Goal: Task Accomplishment & Management: Complete application form

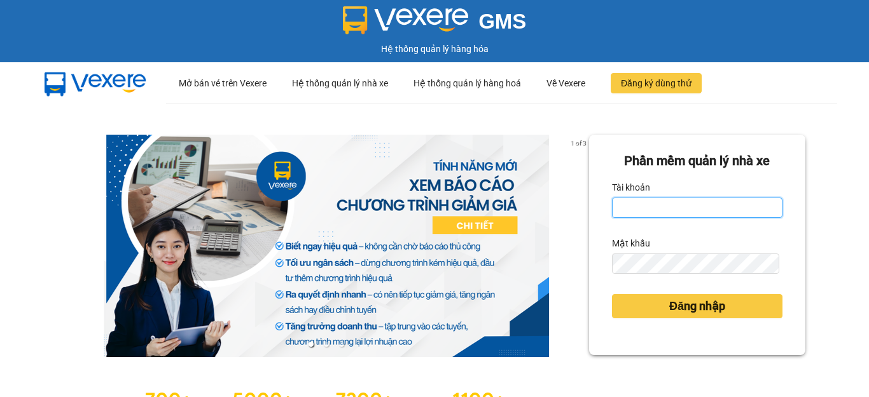
type input "hang2.xedn"
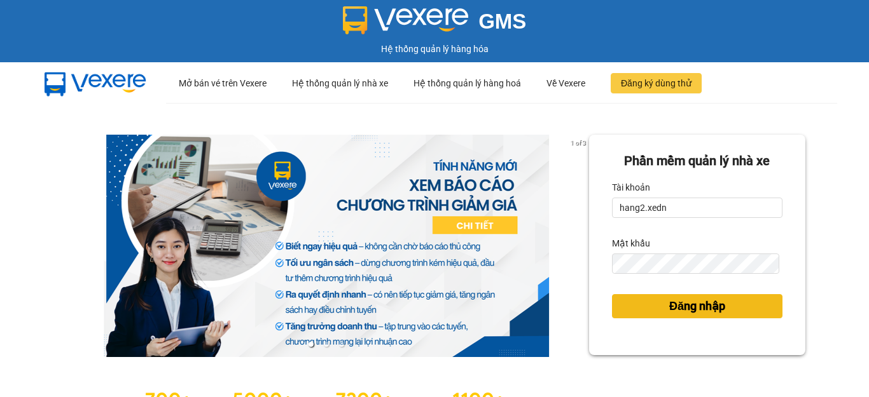
click at [640, 301] on button "Đăng nhập" at bounding box center [697, 306] width 170 height 24
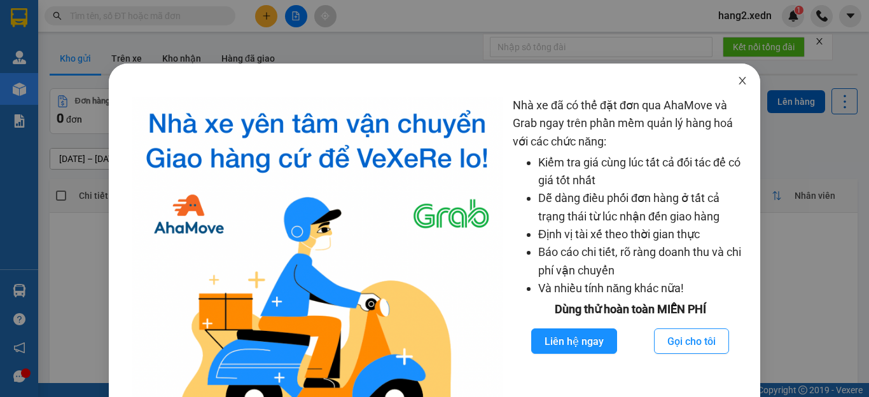
click at [738, 79] on span "Close" at bounding box center [742, 82] width 36 height 36
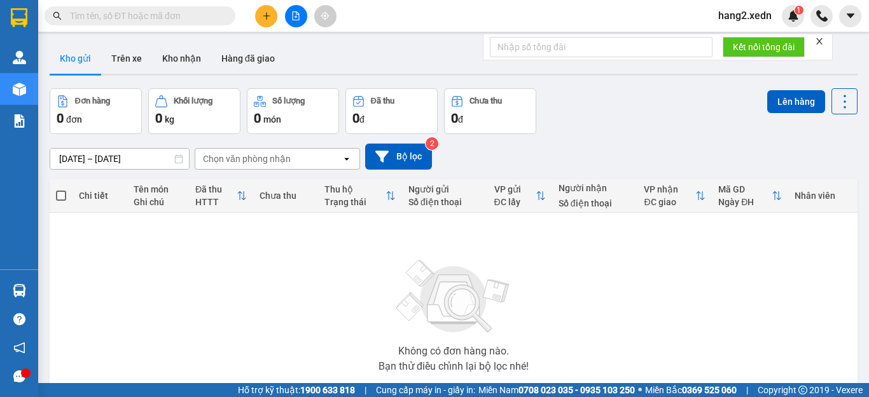
click at [822, 44] on icon "close" at bounding box center [819, 41] width 6 height 6
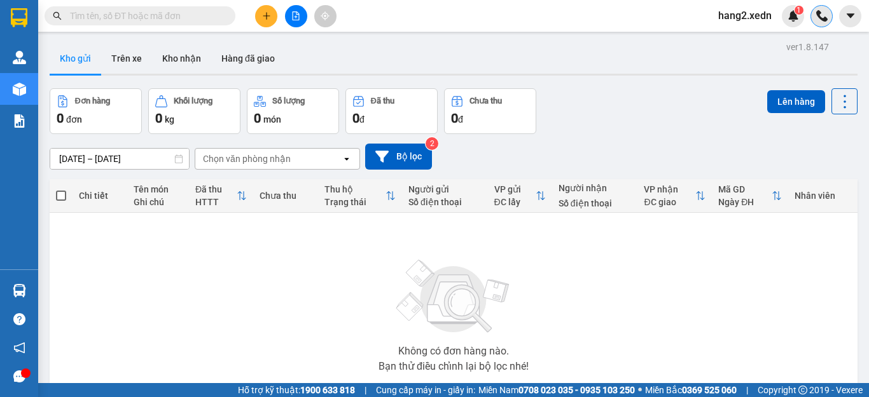
click at [825, 15] on img at bounding box center [821, 15] width 11 height 11
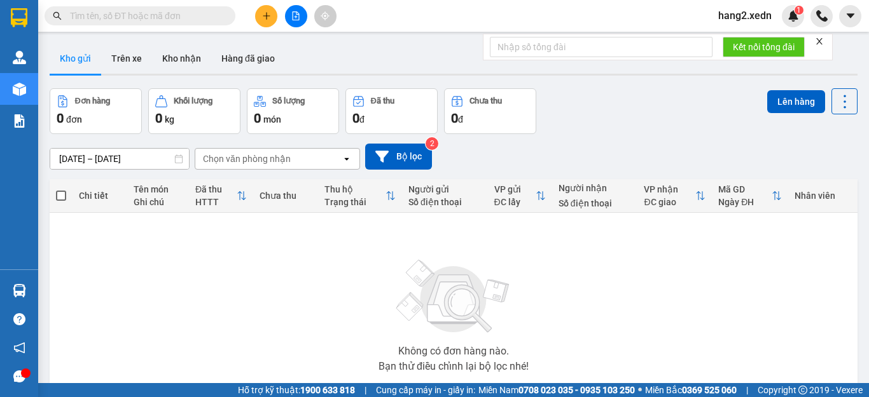
click at [819, 38] on icon "close" at bounding box center [819, 41] width 9 height 9
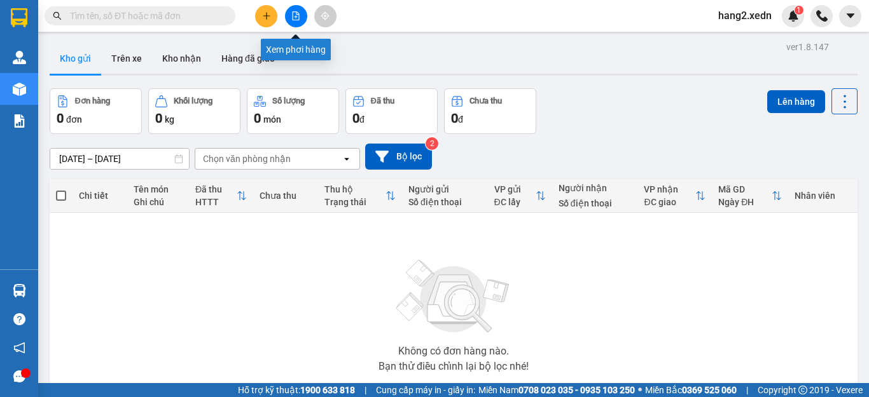
click at [297, 20] on icon "file-add" at bounding box center [295, 15] width 7 height 9
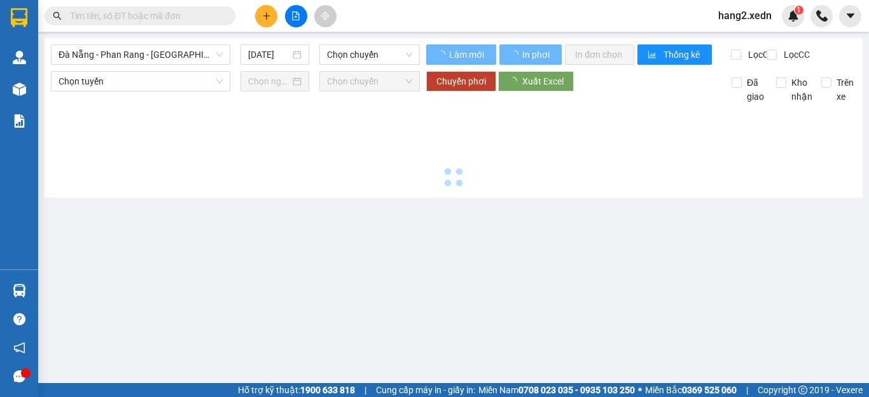
type input "[DATE]"
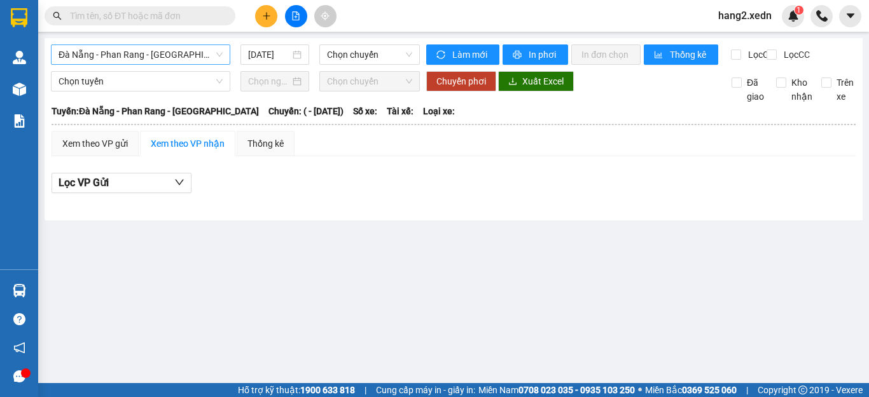
click at [148, 53] on span "Đà Nẵng - Phan Rang - [GEOGRAPHIC_DATA]" at bounding box center [140, 54] width 164 height 19
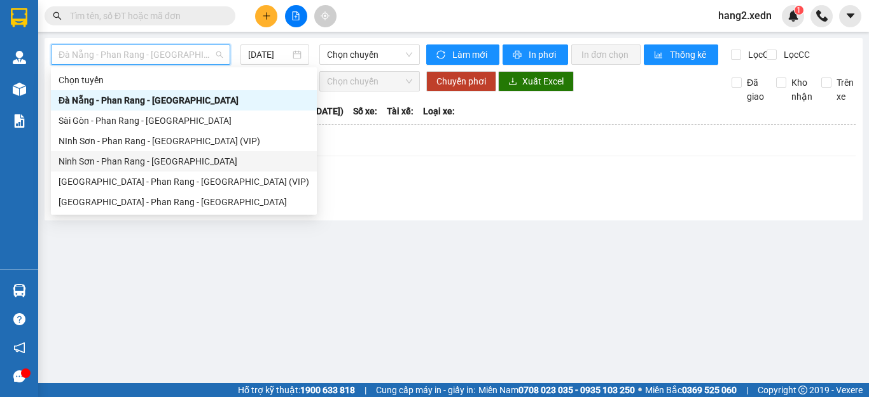
click at [113, 156] on div "Ninh Sơn - Phan Rang - [GEOGRAPHIC_DATA]" at bounding box center [183, 162] width 251 height 14
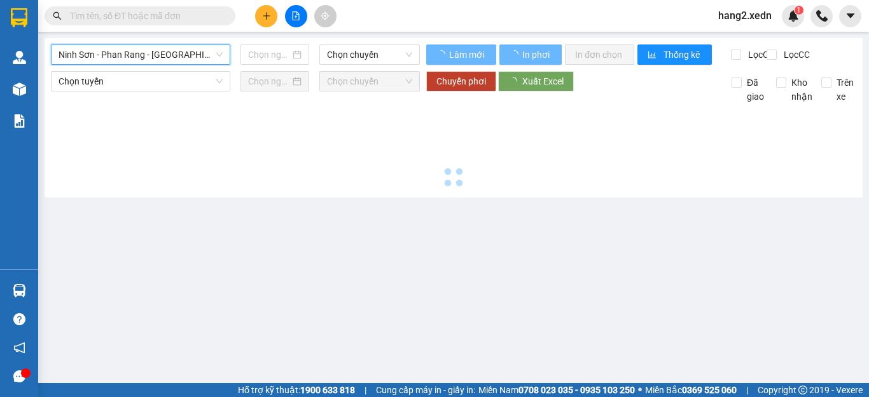
click at [95, 54] on span "Ninh Sơn - Phan Rang - [GEOGRAPHIC_DATA]" at bounding box center [140, 54] width 164 height 19
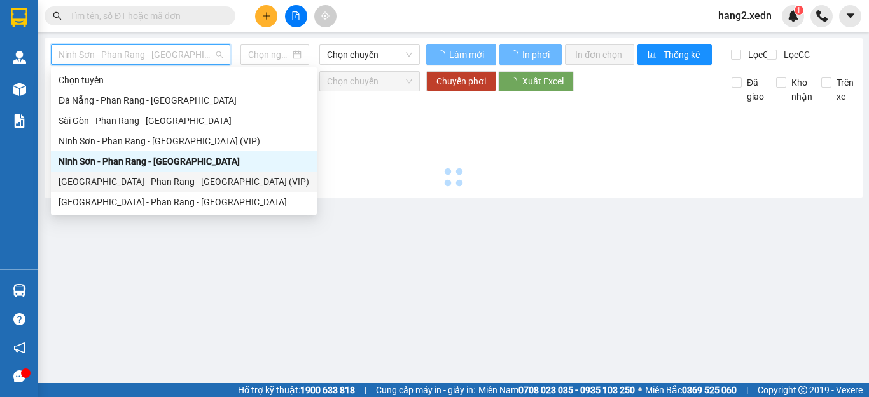
type input "[DATE]"
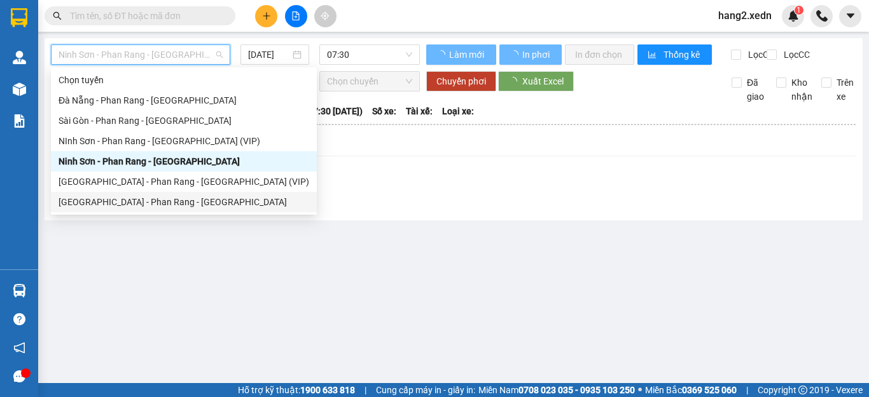
click at [76, 200] on div "[GEOGRAPHIC_DATA] - Phan Rang - [GEOGRAPHIC_DATA]" at bounding box center [183, 202] width 251 height 14
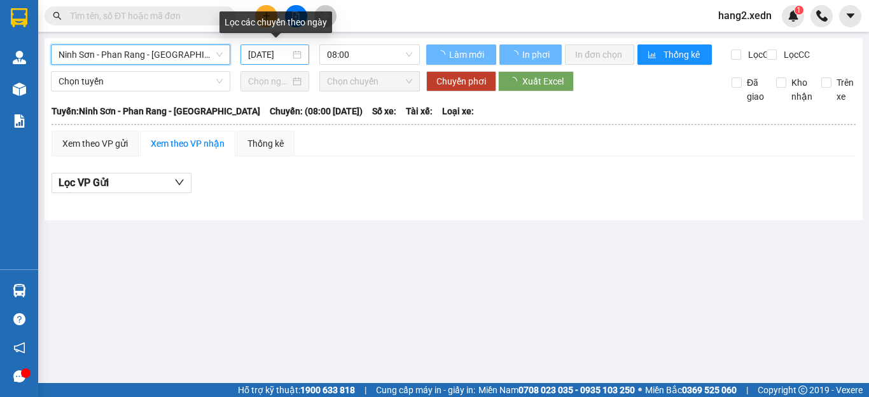
click at [270, 55] on input "[DATE]" at bounding box center [269, 55] width 42 height 14
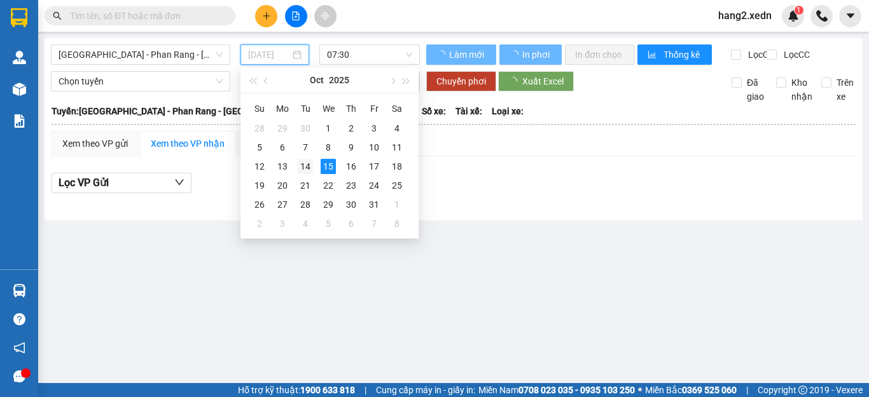
click at [303, 162] on div "14" at bounding box center [305, 166] width 15 height 15
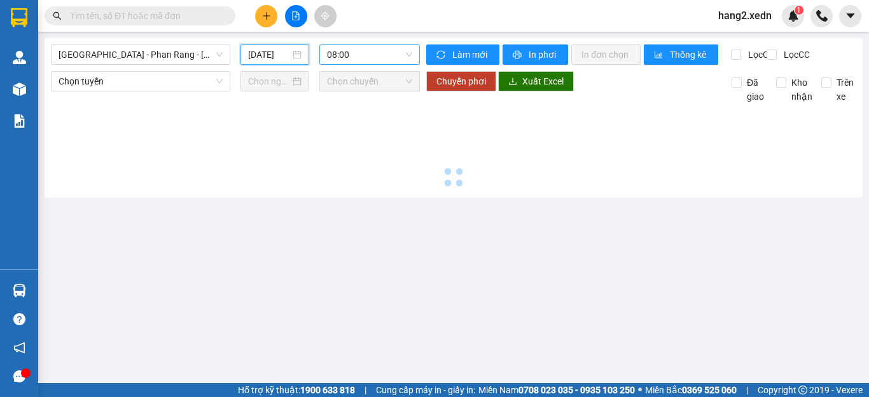
click at [371, 52] on span "08:00" at bounding box center [369, 54] width 85 height 19
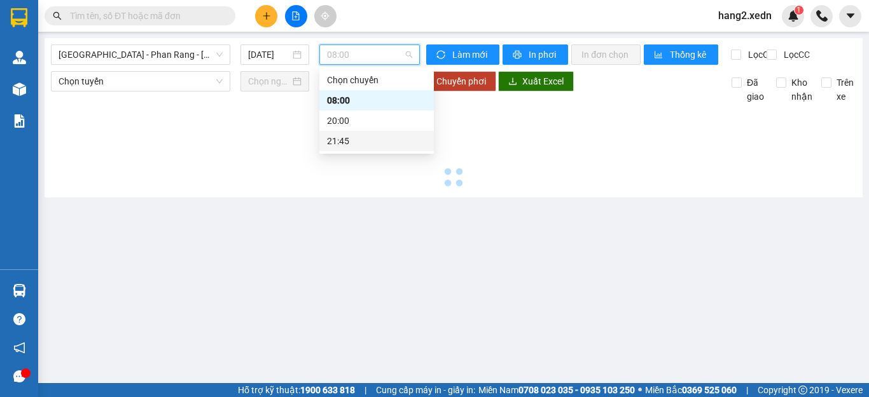
type input "[DATE]"
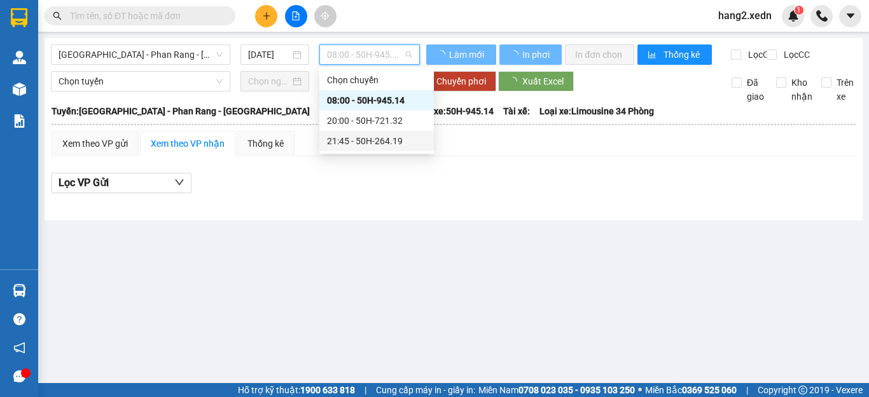
click at [348, 142] on div "21:45 - 50H-264.19" at bounding box center [376, 141] width 99 height 14
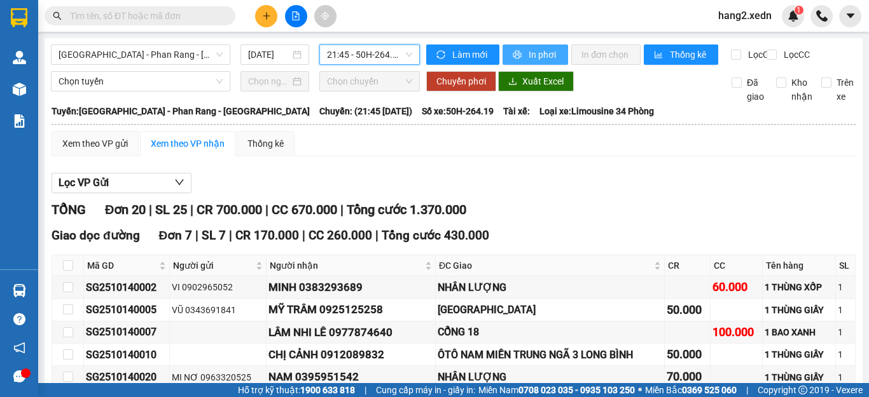
click at [537, 56] on span "In phơi" at bounding box center [542, 55] width 29 height 14
click at [547, 55] on span "In phơi" at bounding box center [542, 55] width 29 height 14
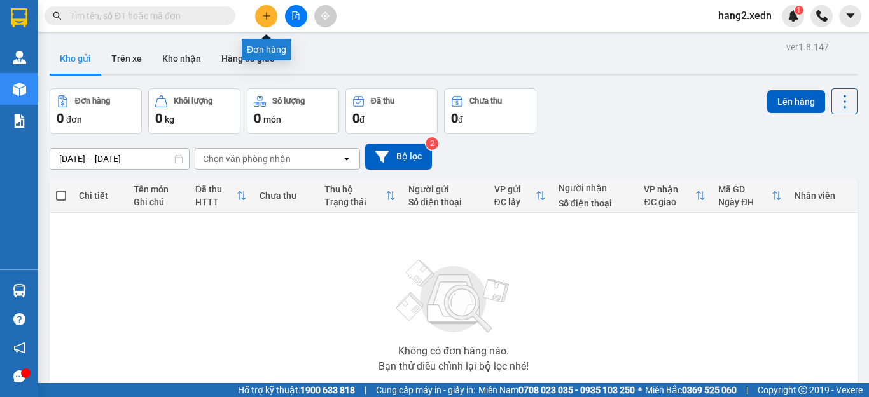
click at [264, 15] on icon "plus" at bounding box center [266, 15] width 9 height 9
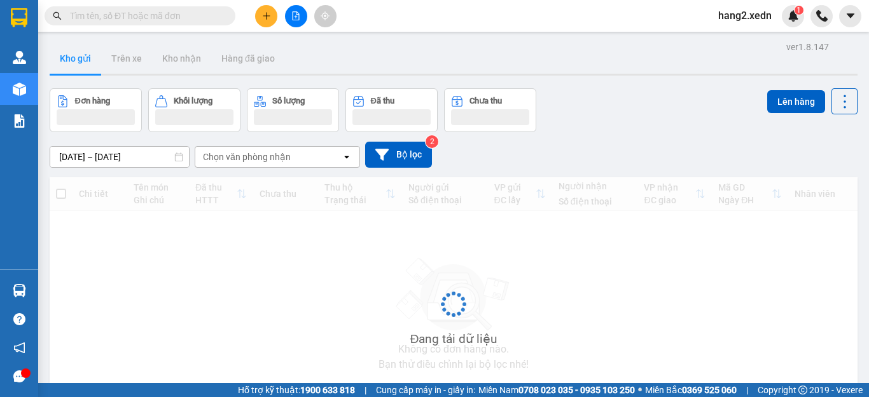
click at [141, 11] on input "text" at bounding box center [145, 16] width 150 height 14
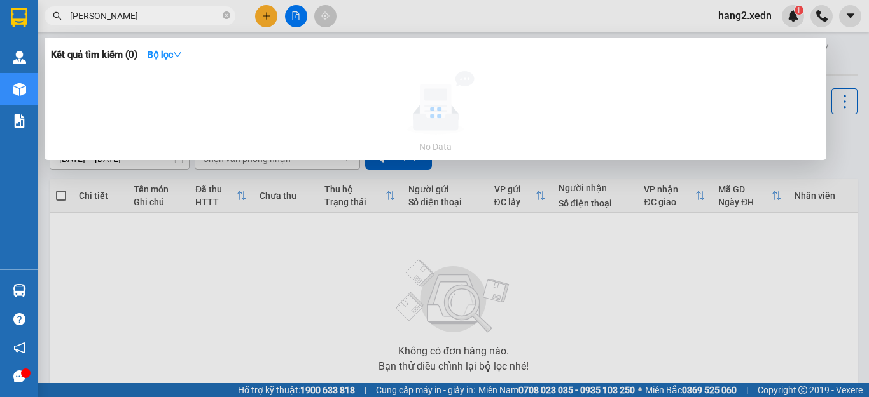
type input "[PERSON_NAME]"
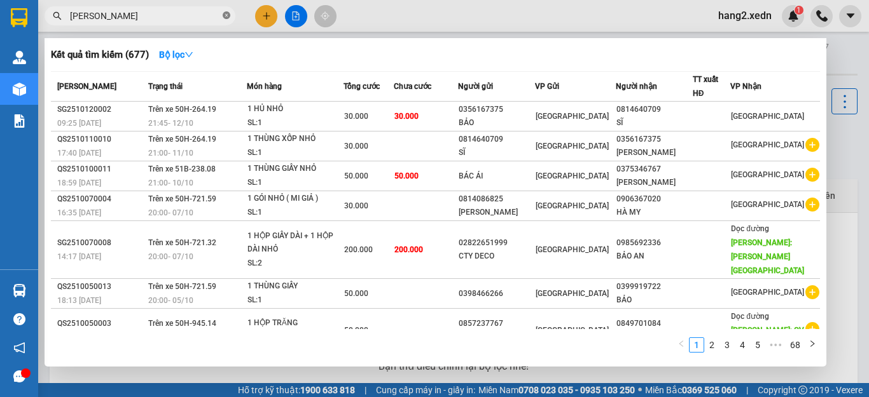
click at [227, 16] on icon "close-circle" at bounding box center [227, 15] width 8 height 8
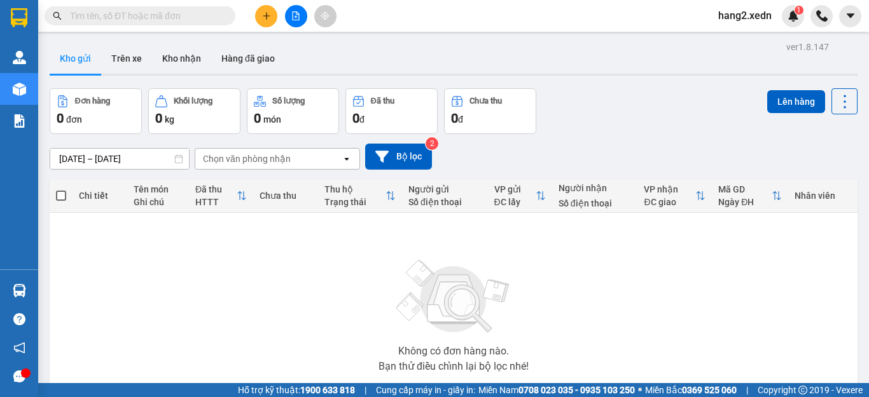
type input "T"
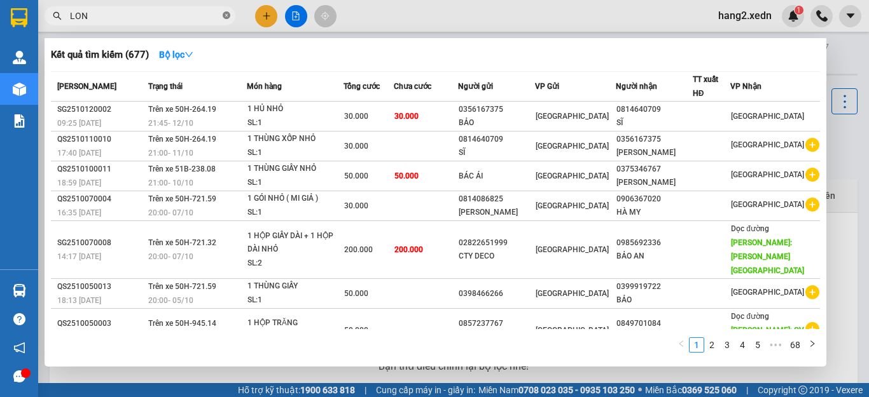
type input "LONG"
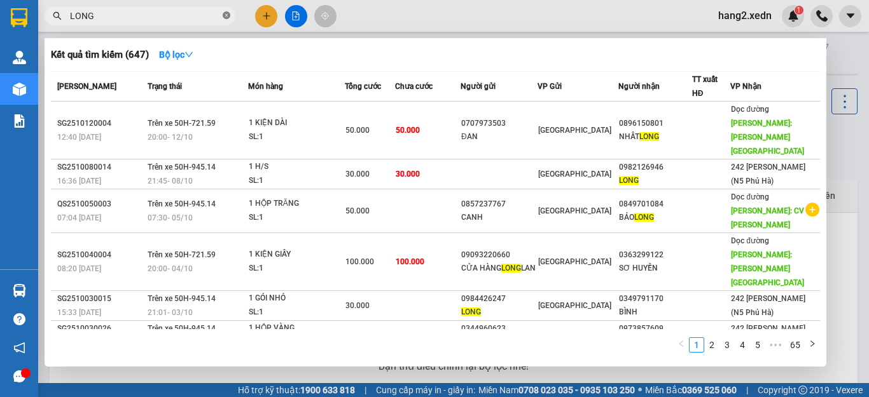
click at [226, 13] on icon "close-circle" at bounding box center [227, 15] width 8 height 8
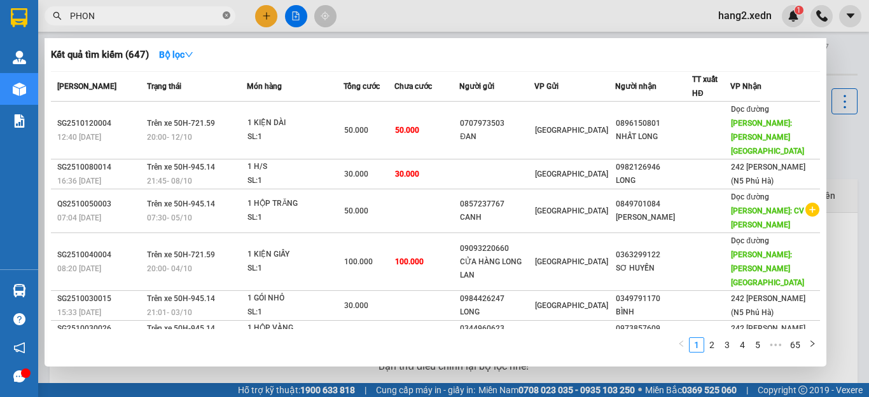
type input "PHONG"
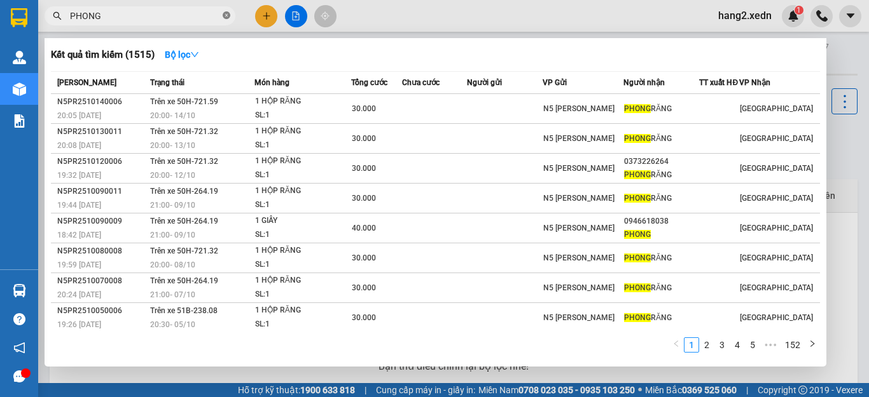
click at [229, 13] on icon "close-circle" at bounding box center [227, 15] width 8 height 8
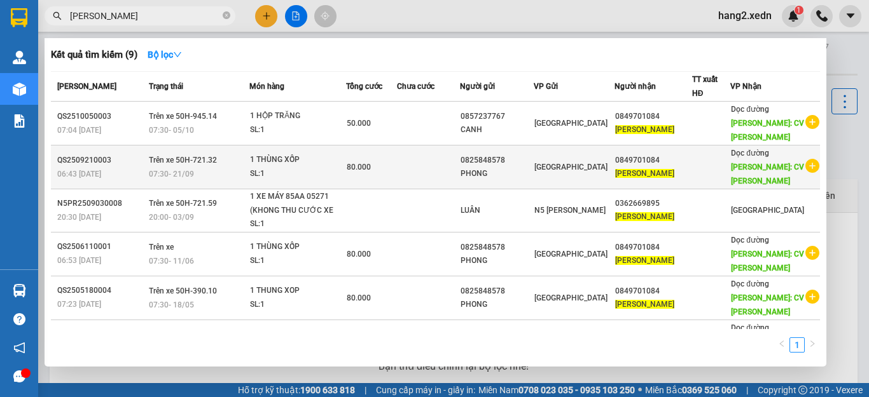
type input "[PERSON_NAME]"
click at [419, 160] on td at bounding box center [428, 168] width 63 height 44
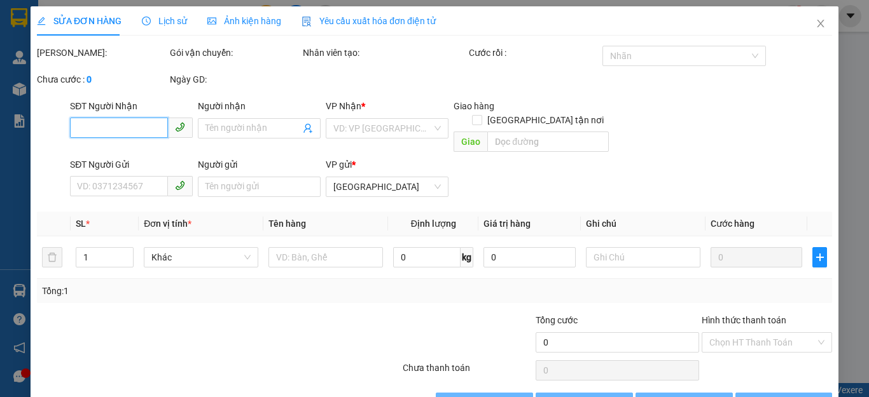
type input "0849701084"
type input "[PERSON_NAME]"
type input "CV [PERSON_NAME]"
type input "0825848578"
type input "PHONG"
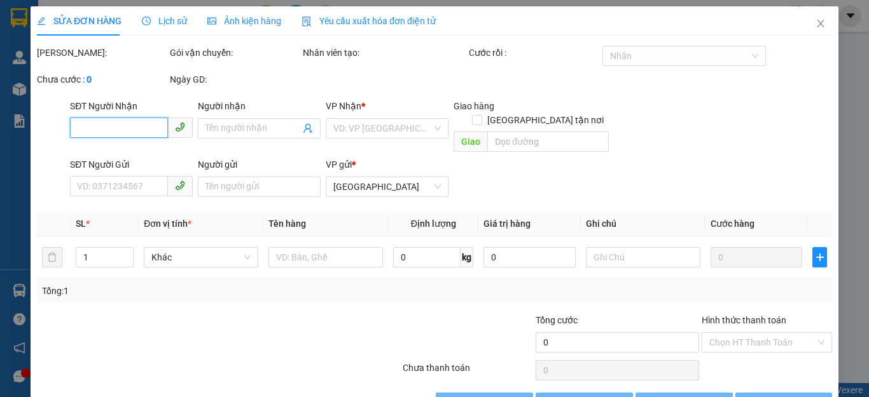
type input "80.000"
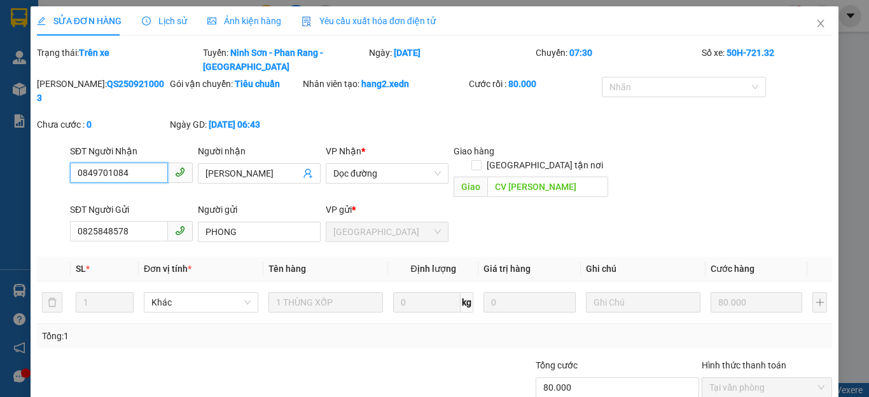
scroll to position [44, 0]
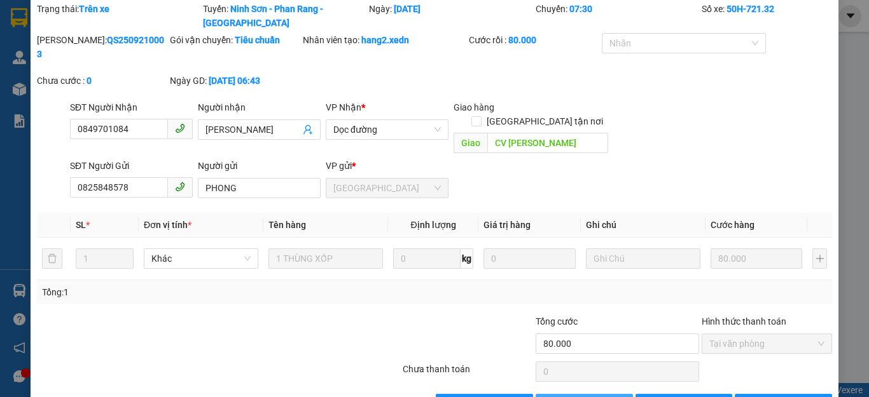
click at [602, 397] on span "Thêm ĐH mới" at bounding box center [591, 404] width 54 height 14
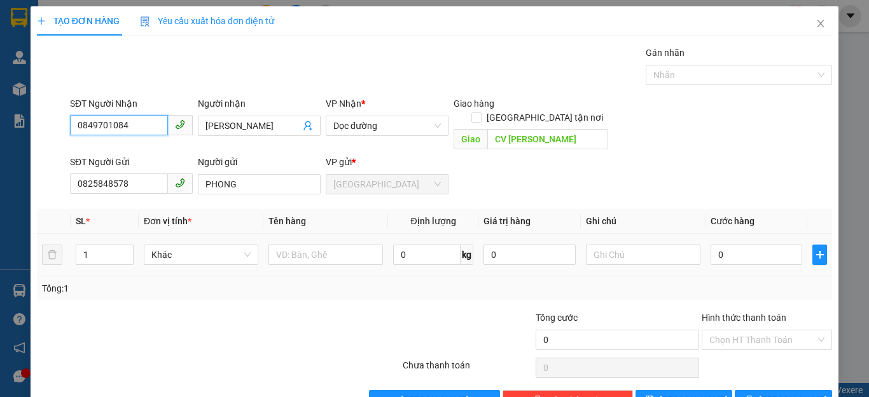
scroll to position [24, 0]
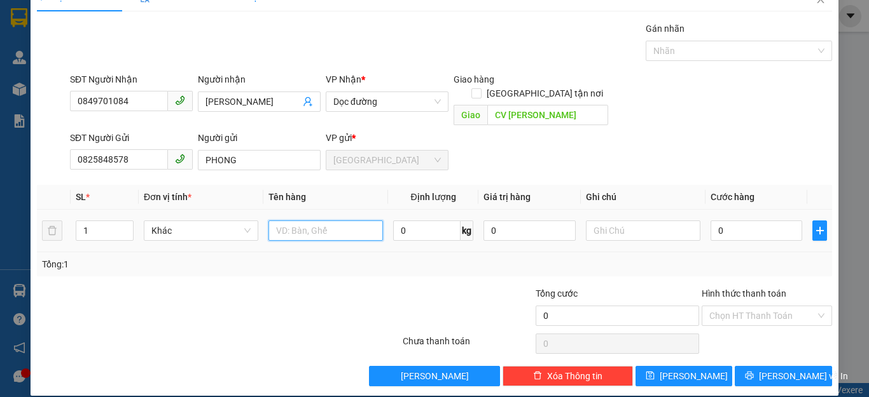
click at [298, 221] on input "text" at bounding box center [325, 231] width 114 height 20
type input "1 XỐP CÓ BỊ ĐEN Ở TRÊN"
click at [742, 221] on input "0" at bounding box center [756, 231] width 92 height 20
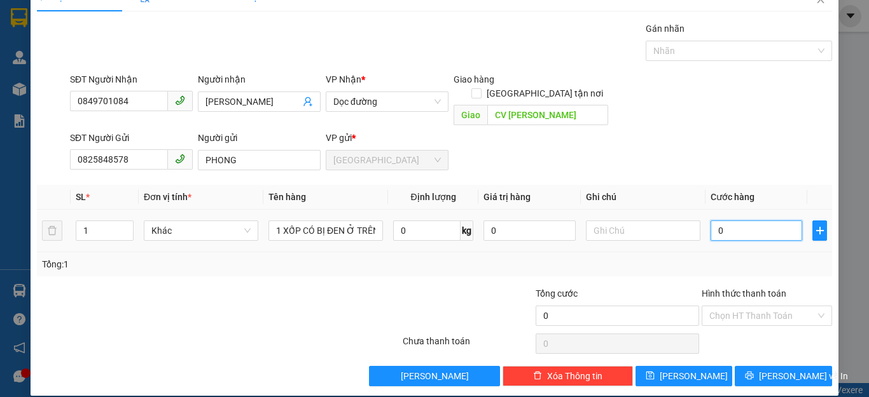
type input "8"
type input "80"
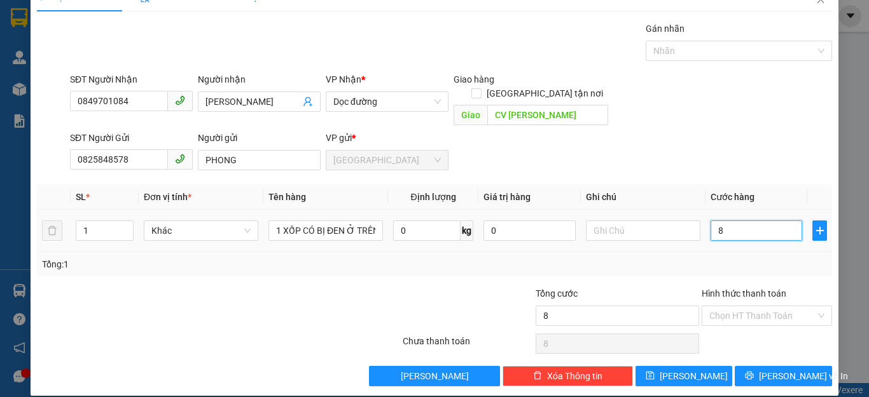
type input "80"
type input "800"
type input "8.000"
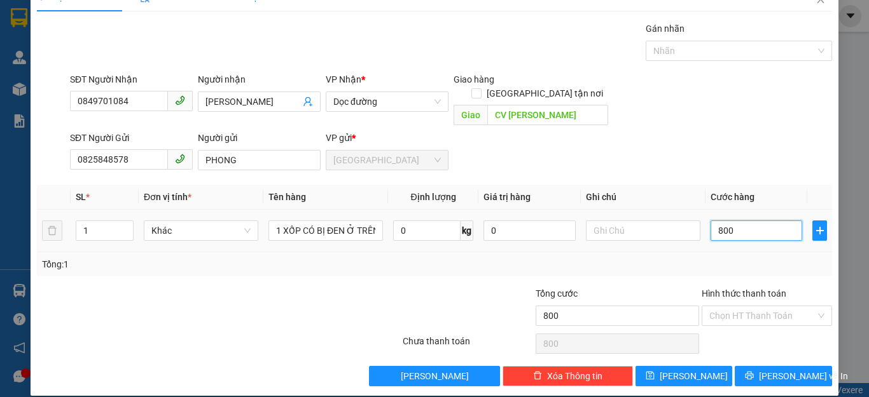
type input "8.000"
type input "80.000"
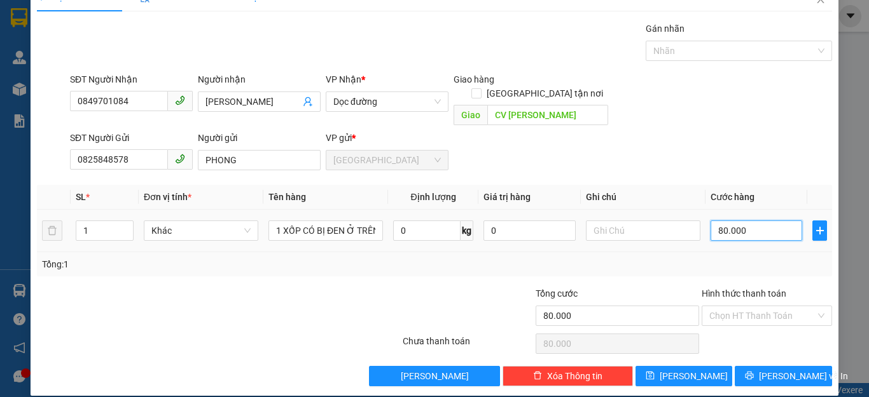
type input "7"
type input "70"
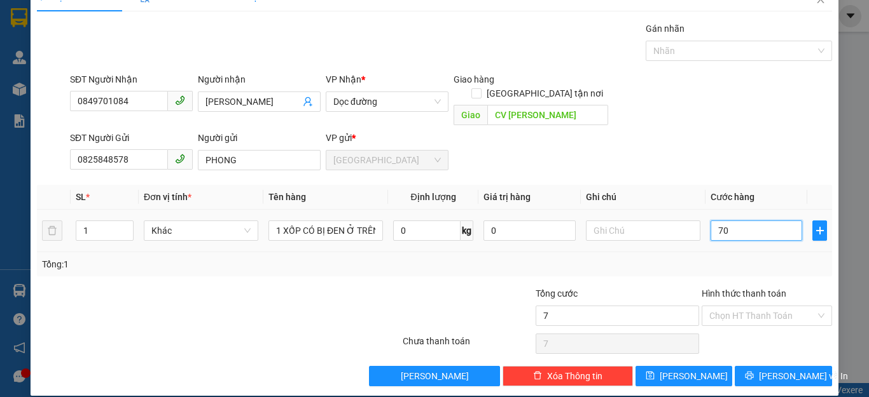
type input "70"
type input "700"
type input "7.000"
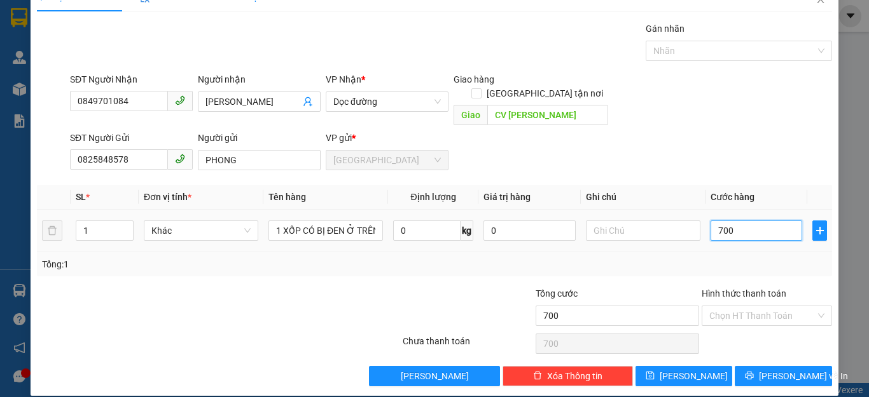
type input "7.000"
type input "70.000"
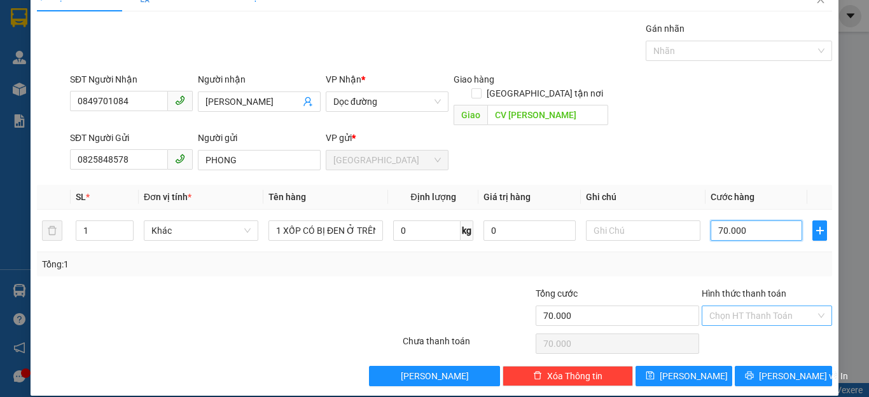
type input "70.000"
click at [737, 306] on input "Hình thức thanh toán" at bounding box center [762, 315] width 106 height 19
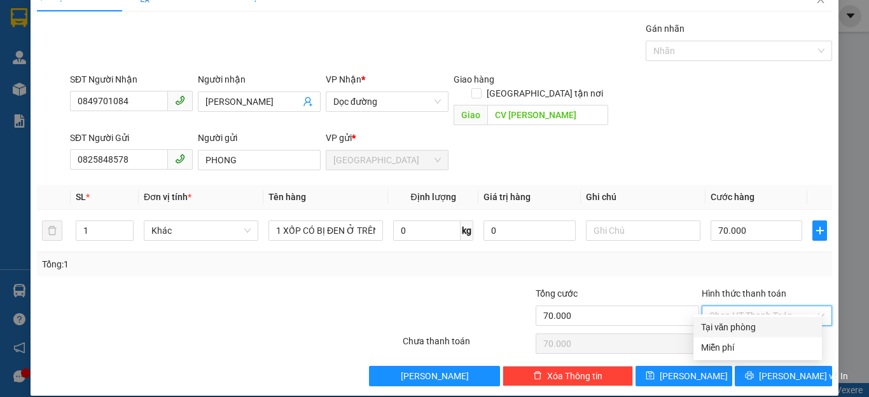
click at [731, 327] on div "Tại văn phòng" at bounding box center [757, 327] width 113 height 14
type input "0"
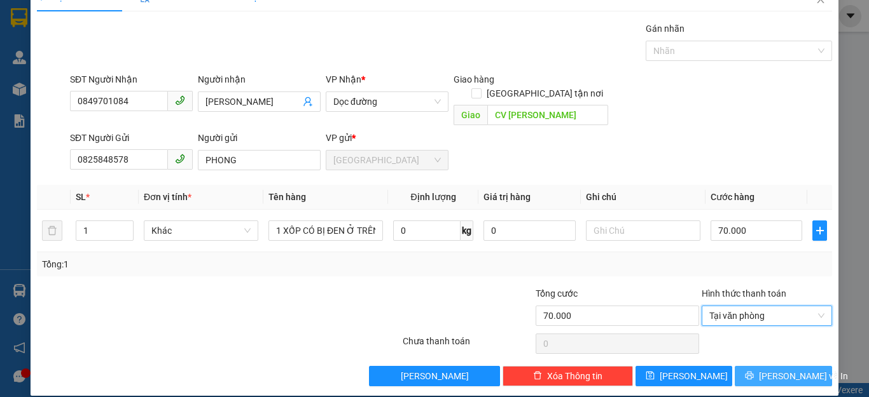
click at [753, 372] on icon "printer" at bounding box center [749, 376] width 8 height 8
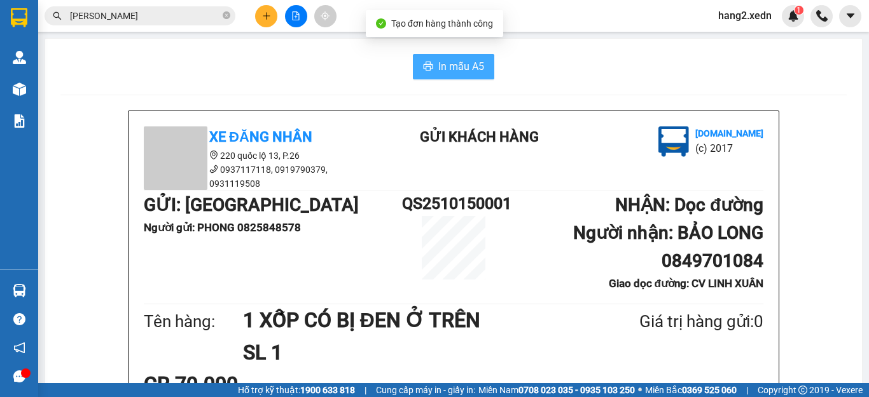
click at [448, 62] on span "In mẫu A5" at bounding box center [461, 66] width 46 height 16
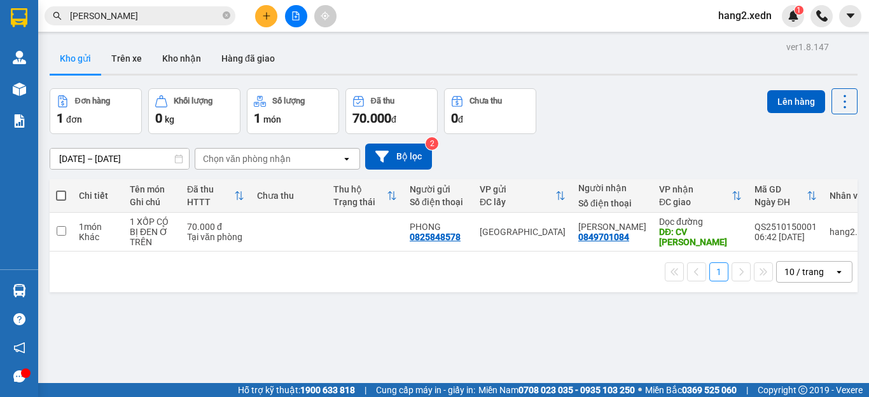
click at [542, 317] on div "ver 1.8.147 Kho gửi Trên xe Kho nhận Hàng đã giao Đơn hàng 1 đơn Khối lượng 0 k…" at bounding box center [454, 236] width 818 height 397
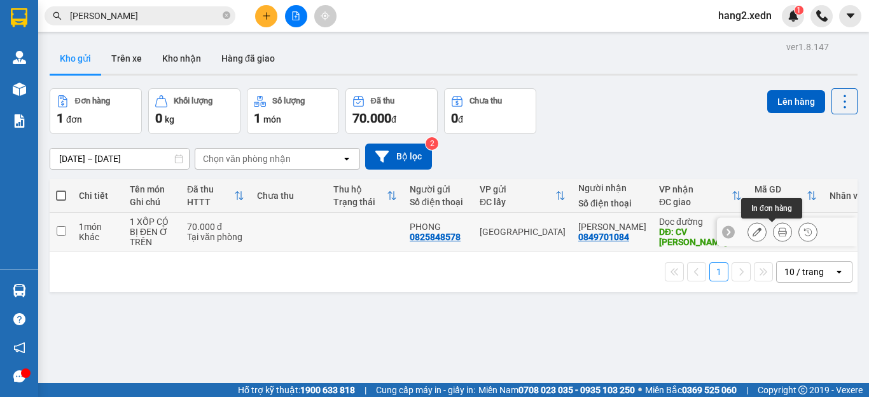
click at [778, 235] on icon at bounding box center [782, 232] width 9 height 9
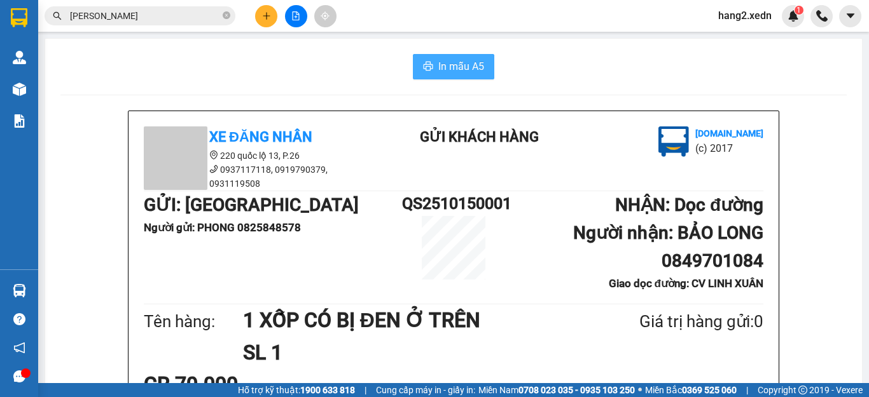
click at [453, 60] on span "In mẫu A5" at bounding box center [461, 66] width 46 height 16
